Goal: Task Accomplishment & Management: Complete application form

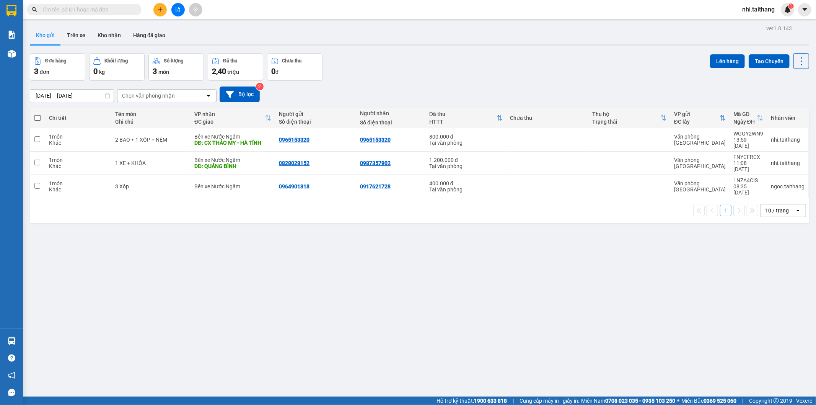
scroll to position [35, 0]
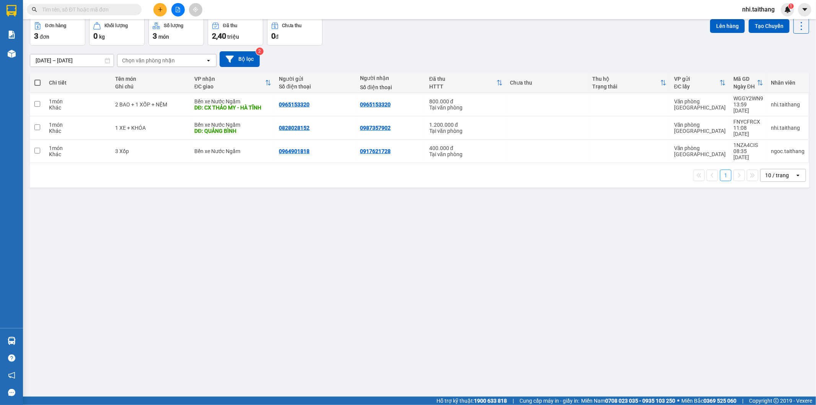
click at [164, 8] on button at bounding box center [159, 9] width 13 height 13
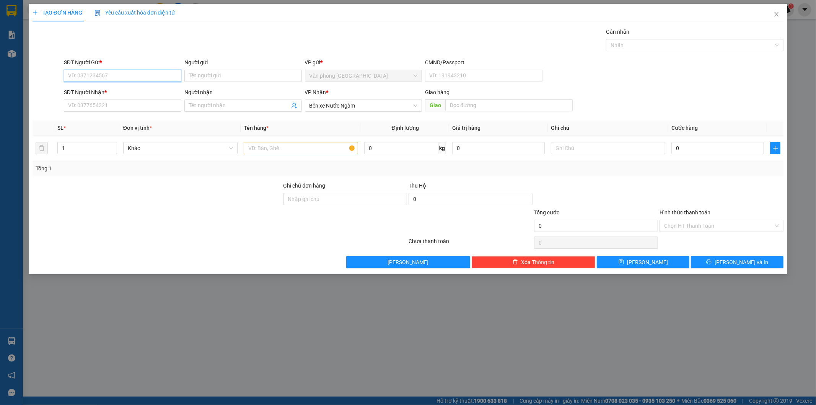
click at [117, 75] on input "SĐT Người Gửi *" at bounding box center [122, 76] width 117 height 12
type input "0"
type input "0838486205"
click at [126, 106] on input "SĐT Người Nhận *" at bounding box center [122, 105] width 117 height 12
type input "0979151447"
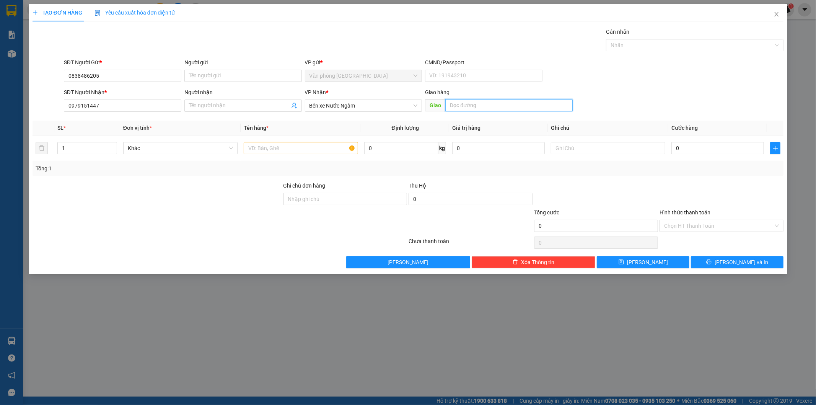
click at [463, 102] on input "text" at bounding box center [508, 105] width 127 height 12
type input "NGHỆ AN"
click at [273, 148] on input "text" at bounding box center [301, 148] width 114 height 12
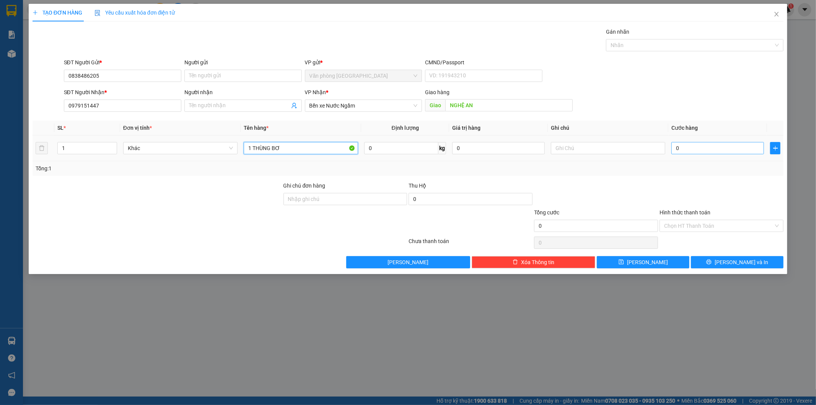
type input "1 THÙNG BƠ"
click at [703, 143] on input "0" at bounding box center [717, 148] width 93 height 12
type input "02"
type input "2"
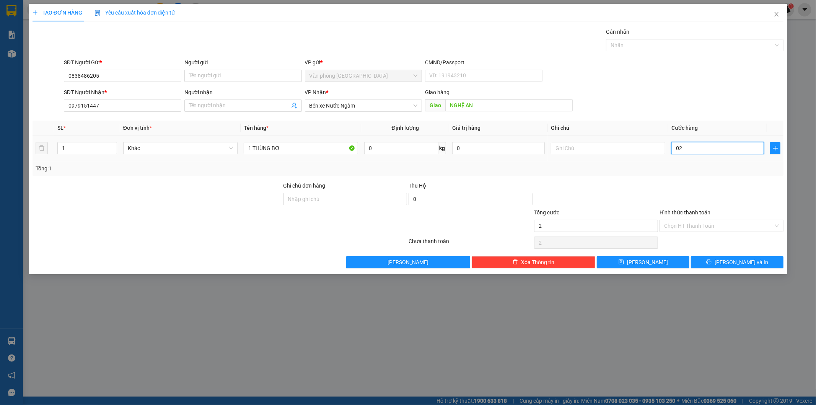
type input "0"
type input "02"
type input "2"
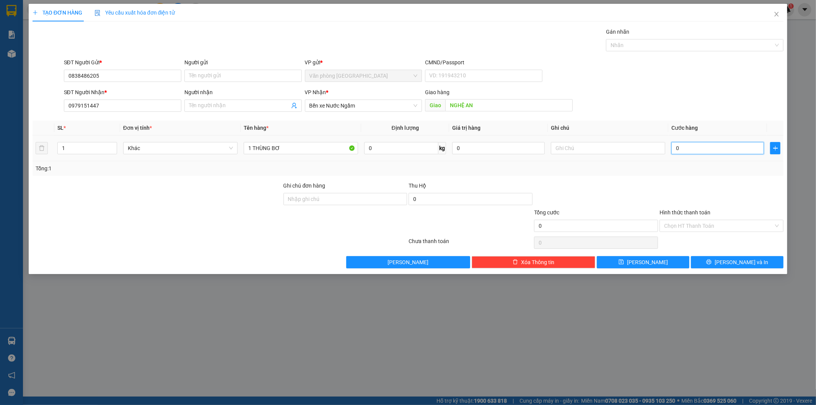
type input "2"
type input "020"
type input "20"
type input "0.200"
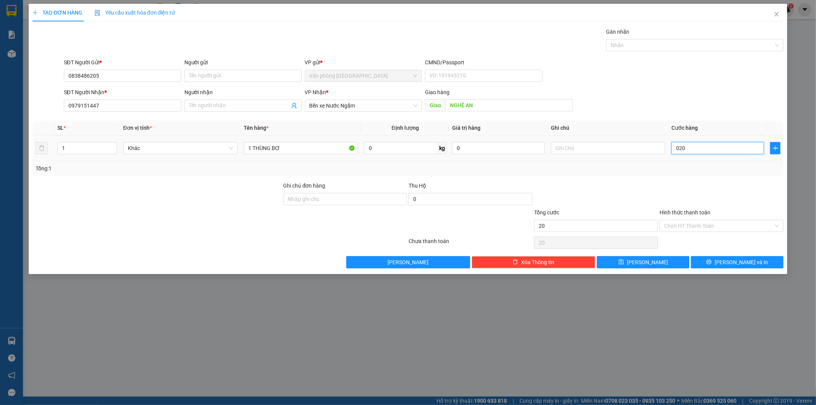
type input "200"
type input "200.000"
click at [713, 225] on input "Hình thức thanh toán" at bounding box center [718, 225] width 109 height 11
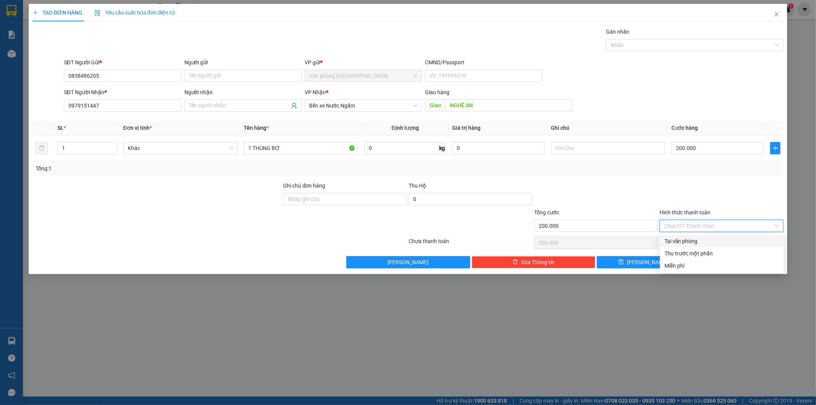
click at [687, 238] on div "Tại văn phòng" at bounding box center [721, 241] width 115 height 8
type input "0"
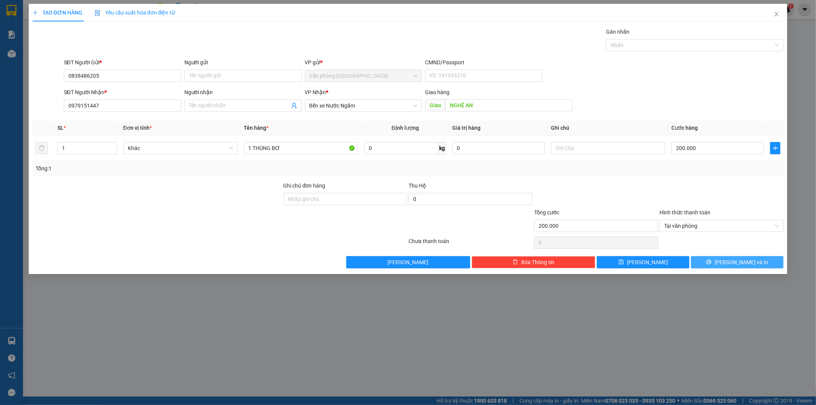
click at [748, 259] on span "[PERSON_NAME] và In" at bounding box center [741, 262] width 54 height 8
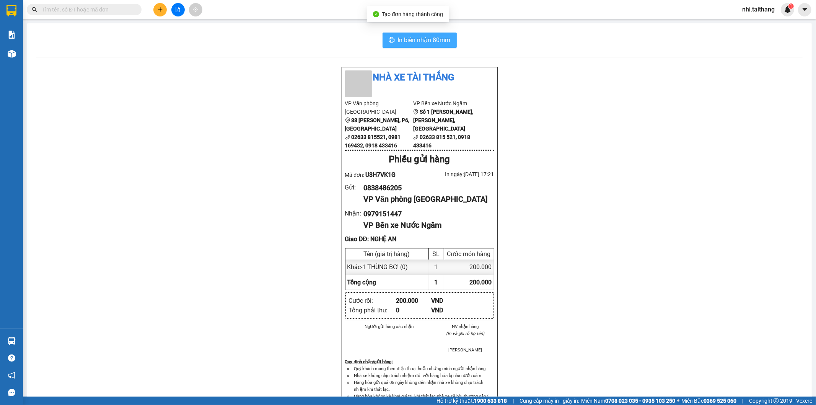
click at [402, 40] on span "In biên nhận 80mm" at bounding box center [424, 40] width 53 height 10
